Goal: Information Seeking & Learning: Get advice/opinions

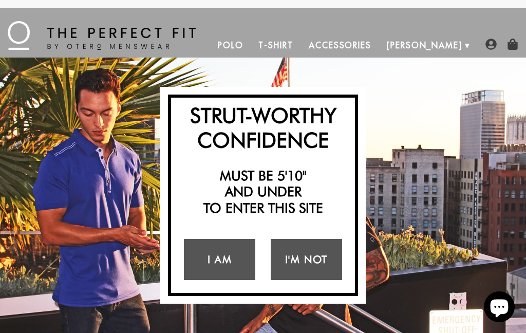
click at [224, 258] on link "I Am" at bounding box center [219, 259] width 71 height 41
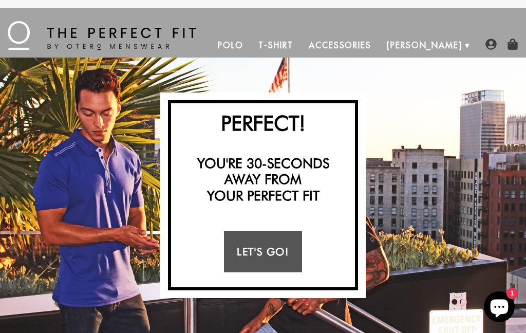
click at [266, 252] on link "Let's Go!" at bounding box center [263, 251] width 78 height 41
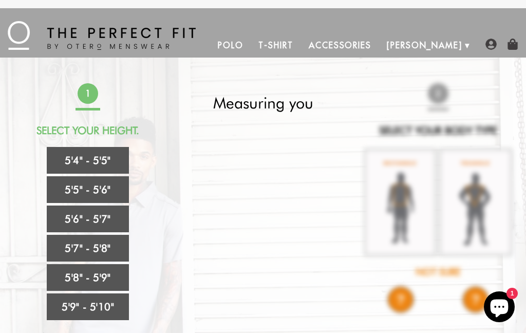
click at [94, 157] on link "5'4" - 5'5"" at bounding box center [88, 160] width 82 height 27
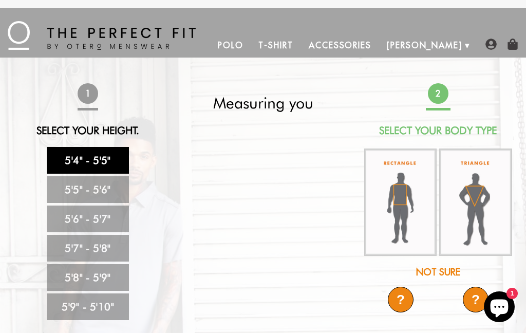
click at [449, 229] on img at bounding box center [475, 202] width 72 height 108
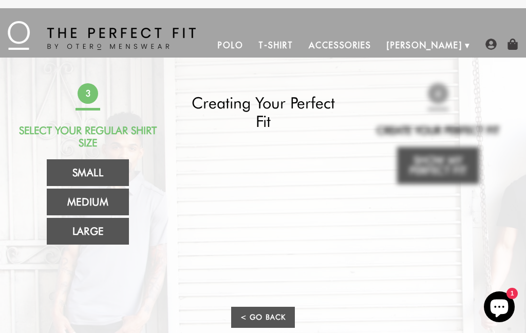
click at [94, 169] on link "Small" at bounding box center [88, 172] width 82 height 27
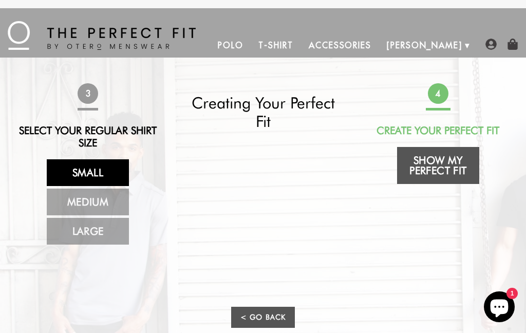
click at [449, 174] on link "Show My Perfect Fit" at bounding box center [438, 165] width 82 height 37
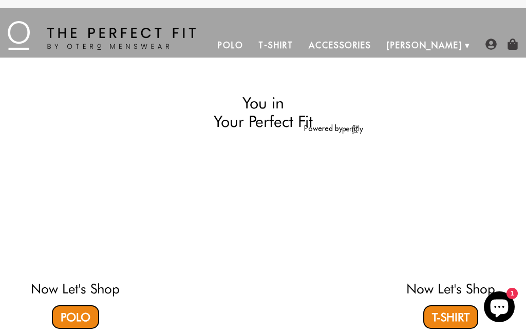
select select "triangle"
